Goal: Find contact information: Find contact information

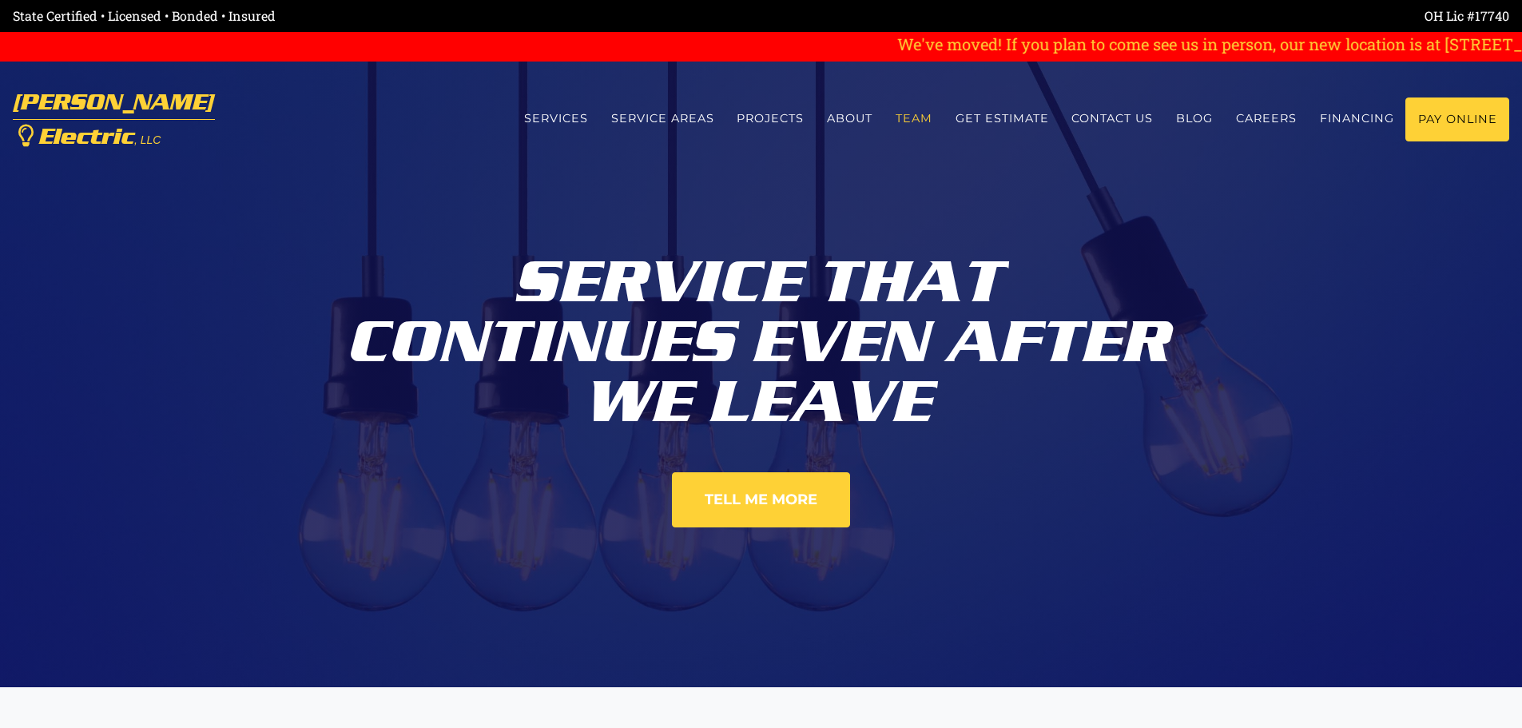
click at [892, 119] on link "Team" at bounding box center [915, 118] width 60 height 42
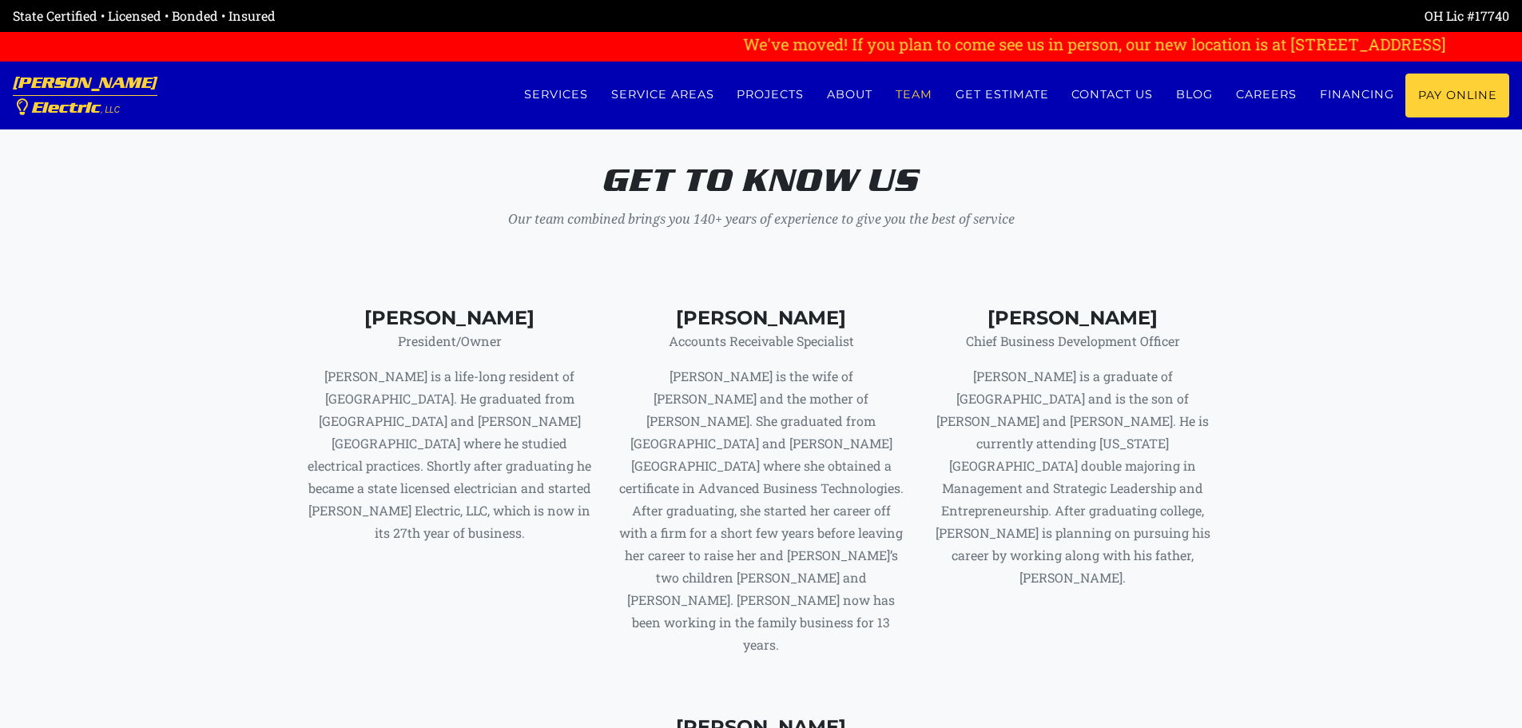
scroll to position [6521, 0]
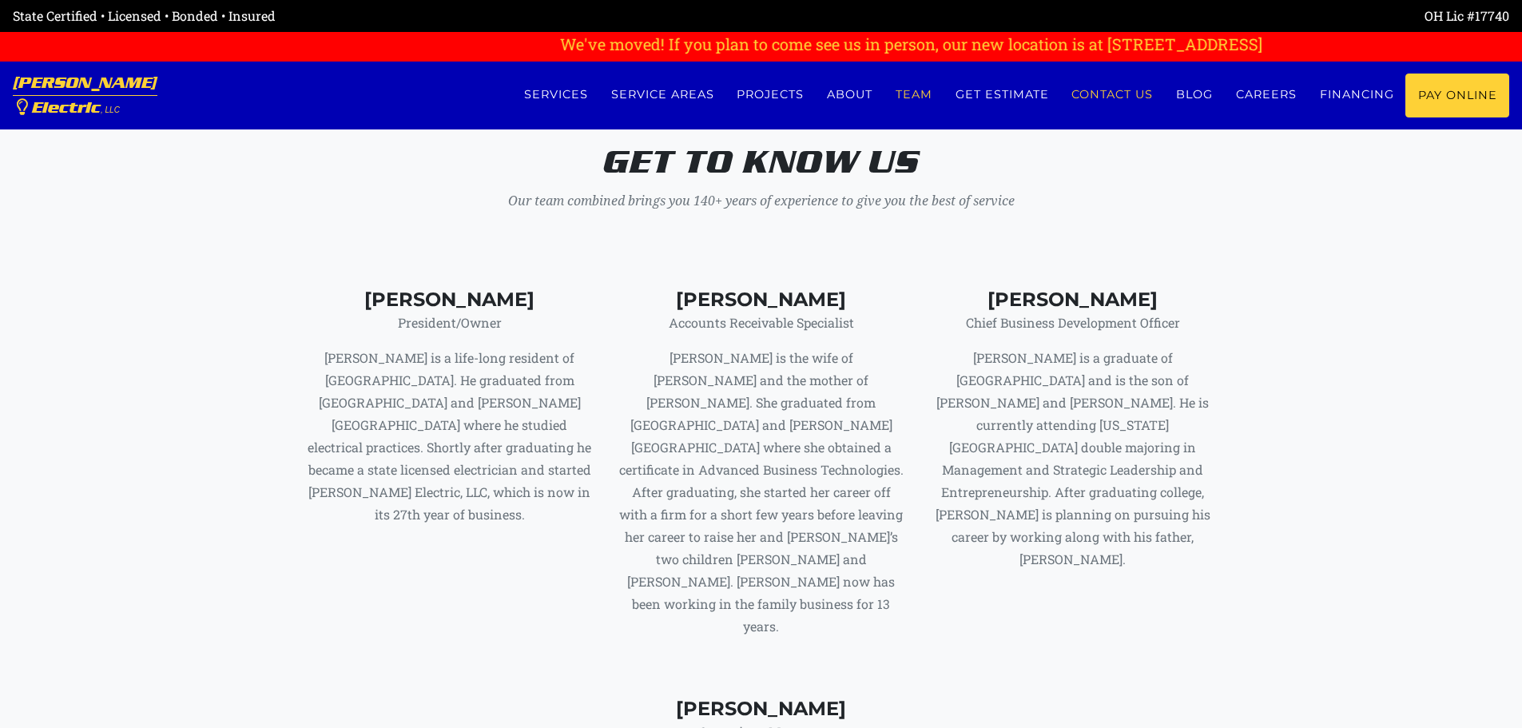
click at [1148, 92] on link "Contact us" at bounding box center [1112, 95] width 105 height 42
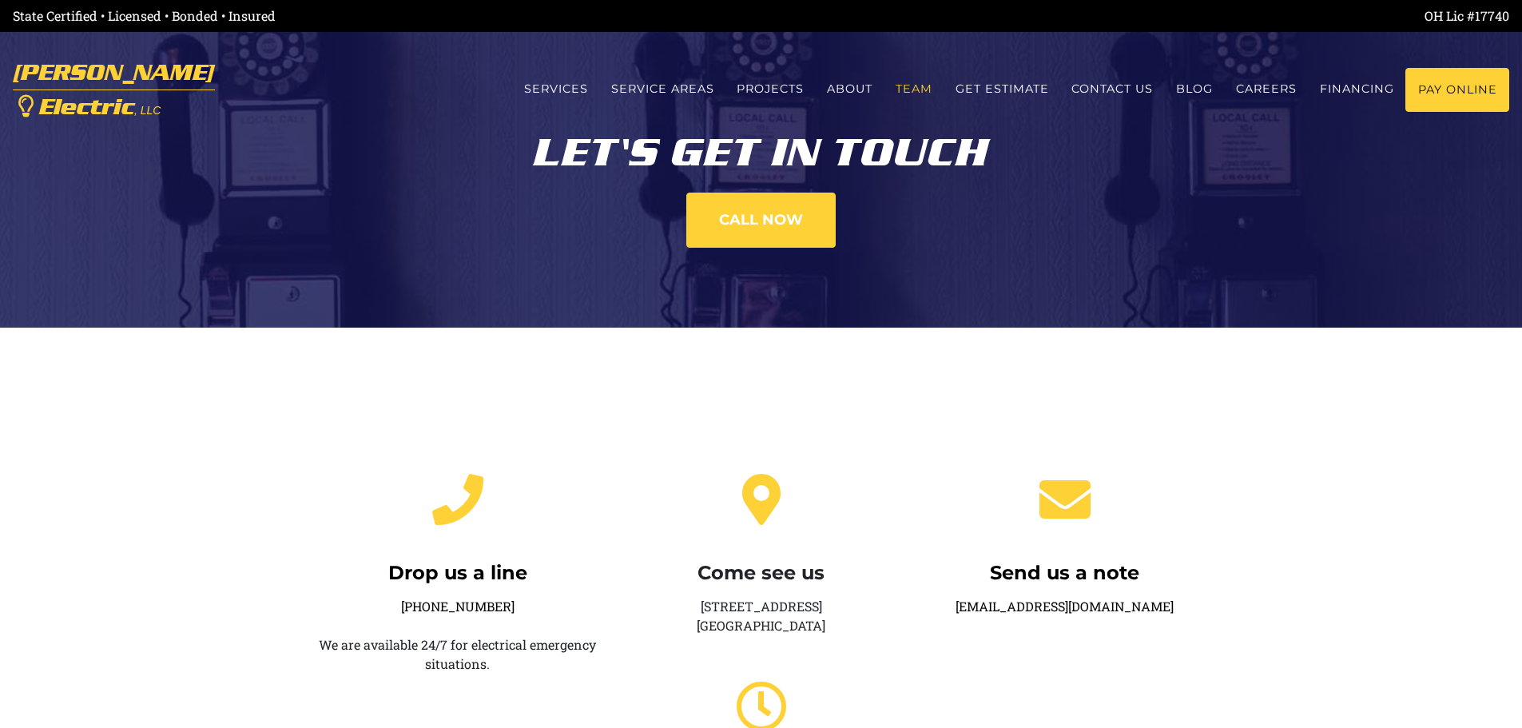
click at [899, 91] on link "Team" at bounding box center [915, 89] width 60 height 42
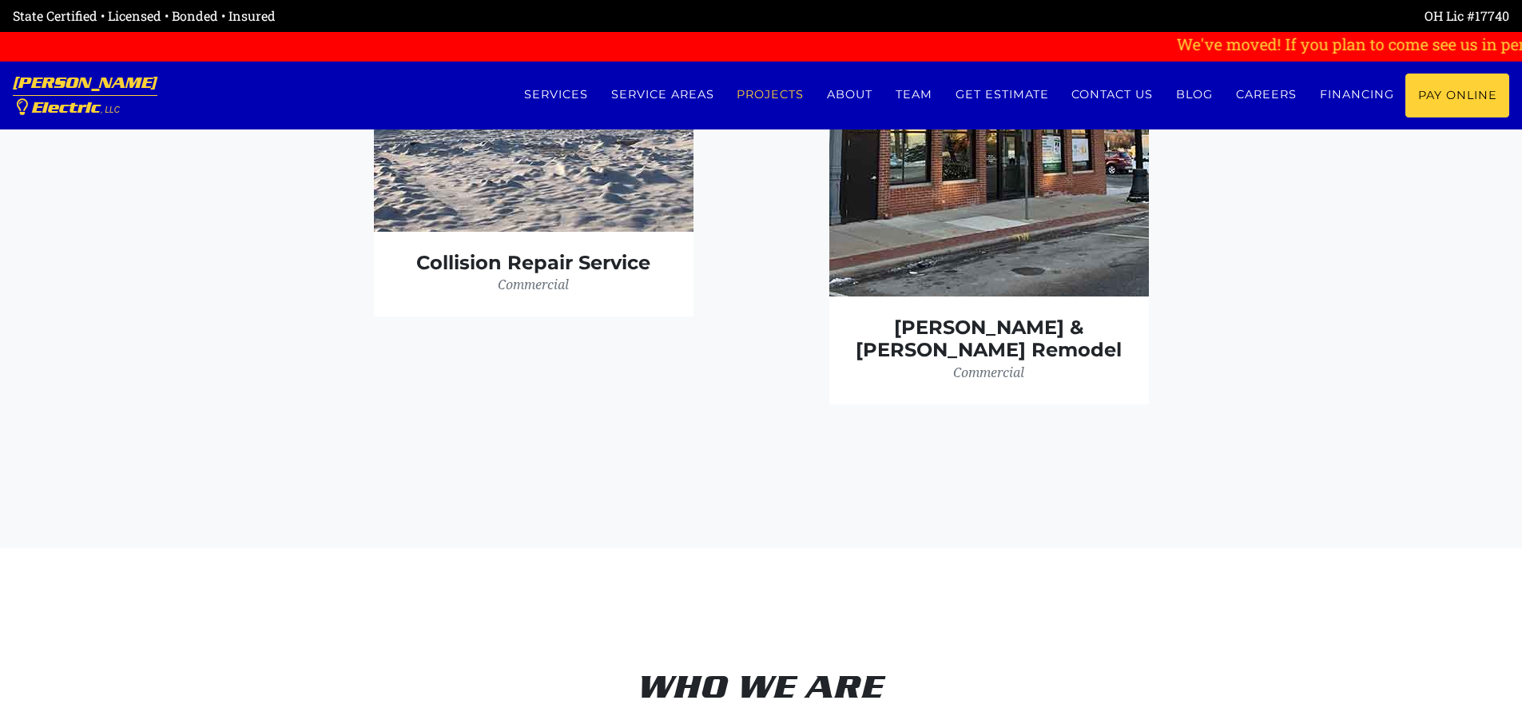
scroll to position [4683, 0]
